Goal: Task Accomplishment & Management: Manage account settings

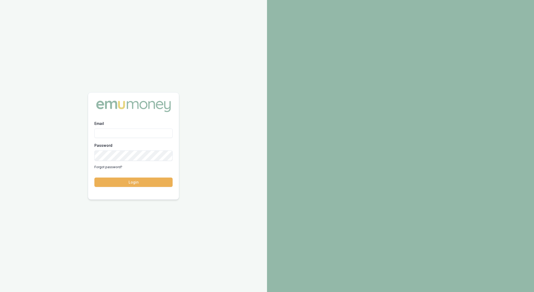
type input "rachael.connors@emumoney.com.au"
click at [136, 186] on button "Login" at bounding box center [133, 182] width 78 height 9
